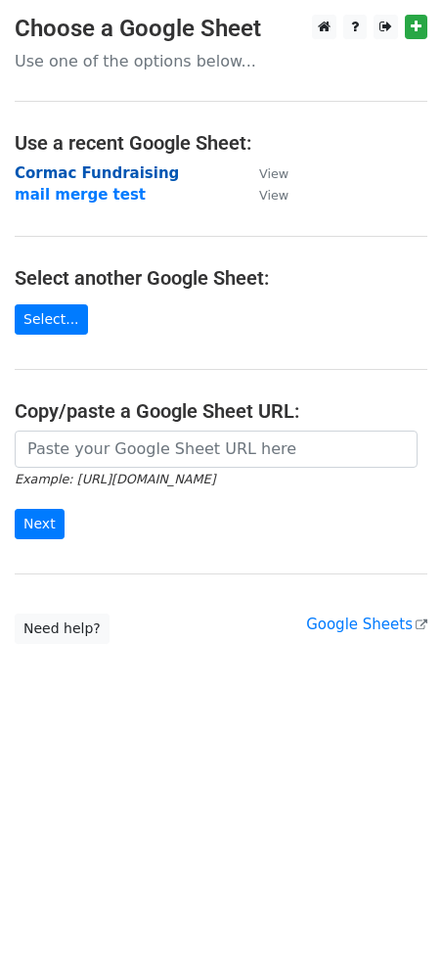
click at [71, 176] on strong "Cormac Fundraising" at bounding box center [97, 173] width 164 height 18
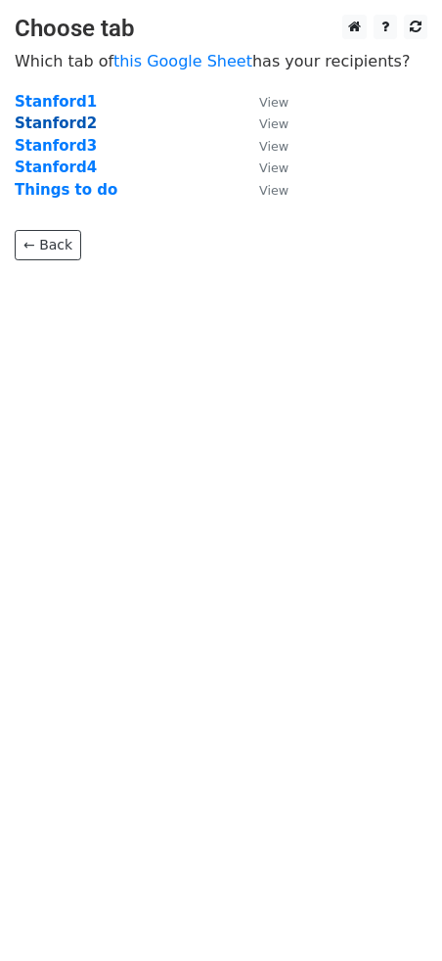
click at [79, 120] on strong "Stanford2" at bounding box center [56, 124] width 82 height 18
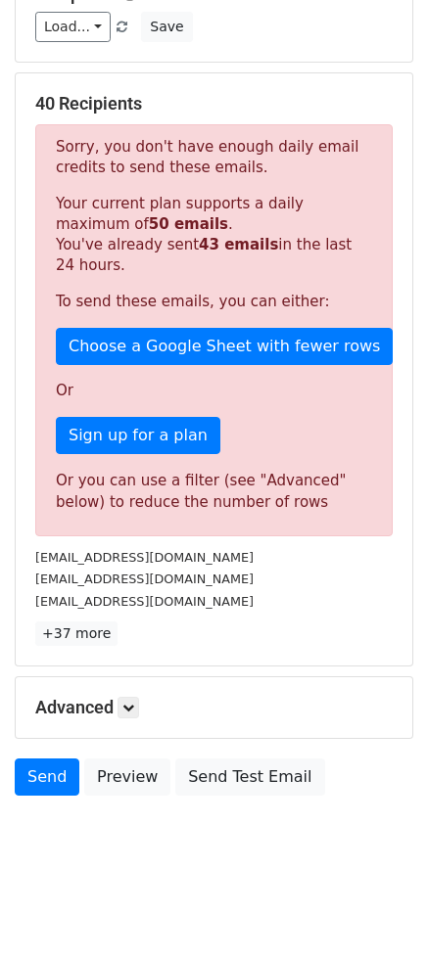
scroll to position [301, 0]
